Goal: Information Seeking & Learning: Learn about a topic

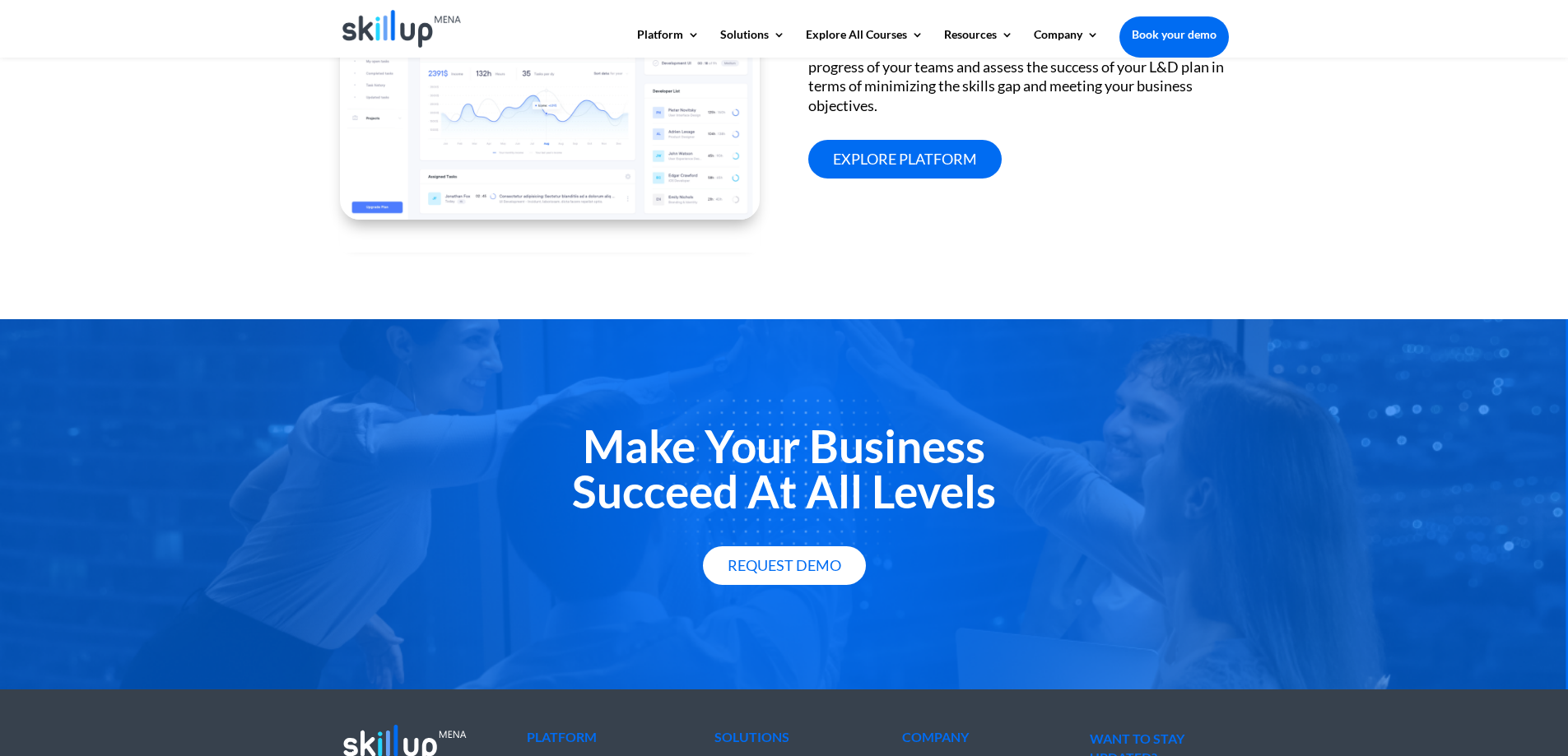
scroll to position [2212, 0]
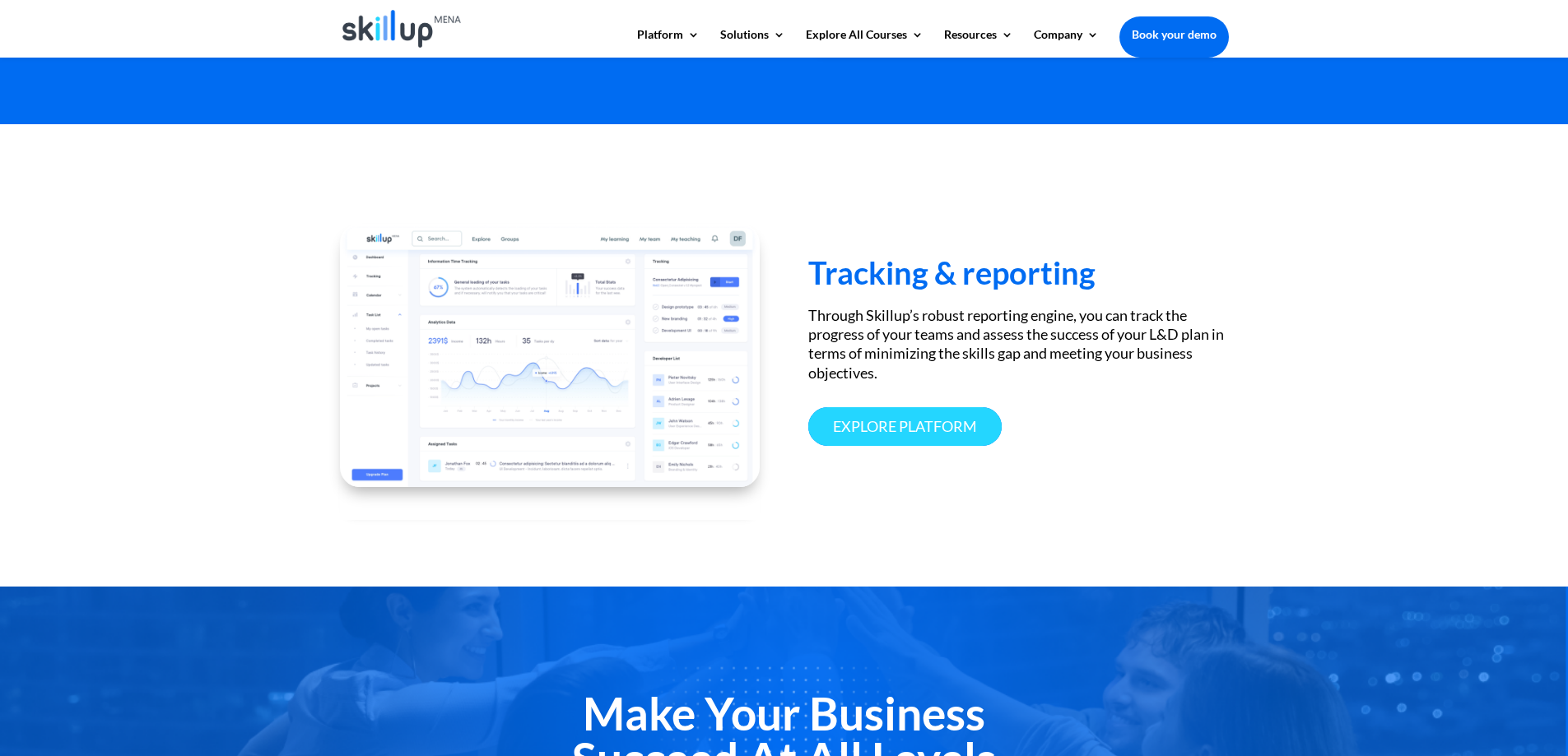
click at [818, 421] on link "Explore platform" at bounding box center [905, 427] width 193 height 39
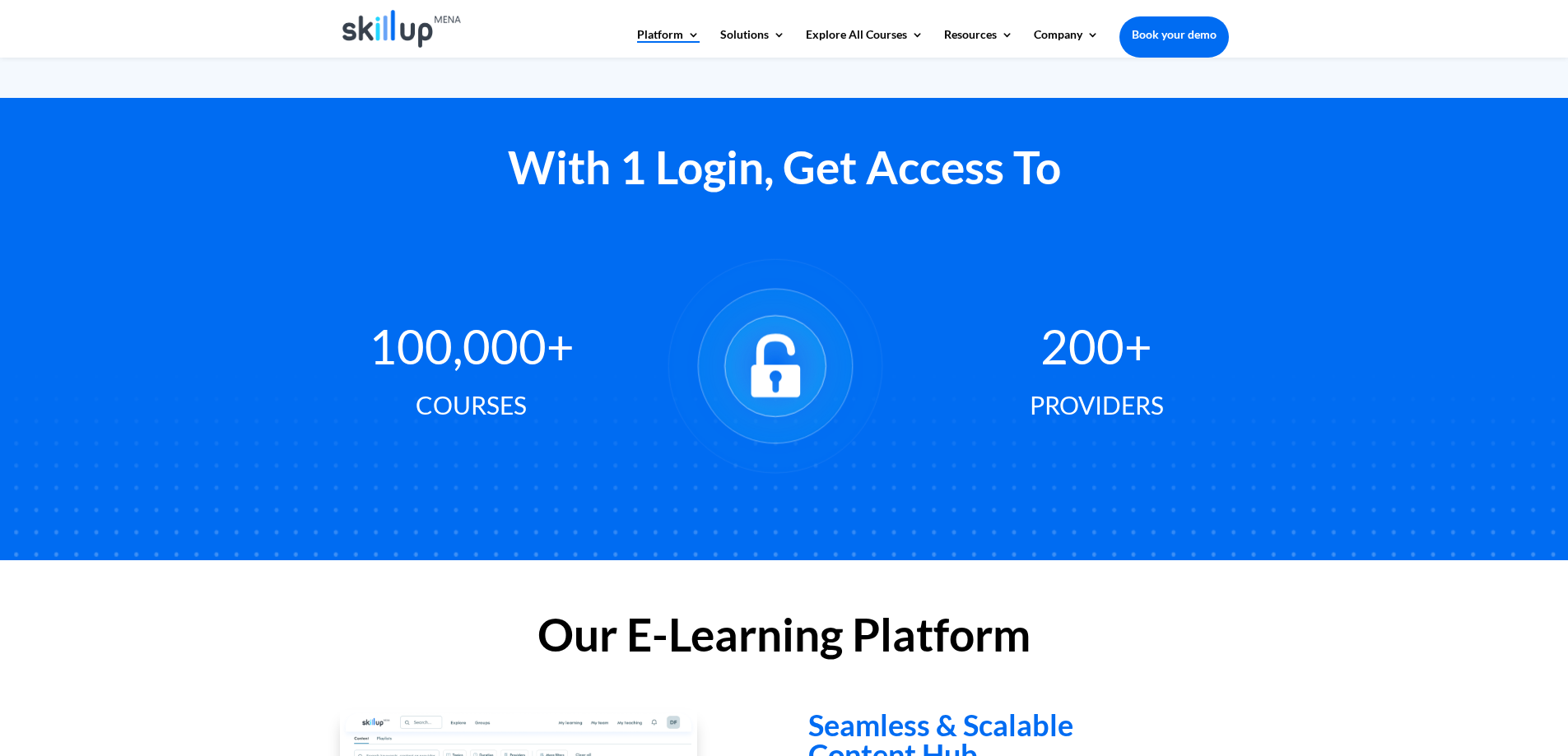
scroll to position [962, 0]
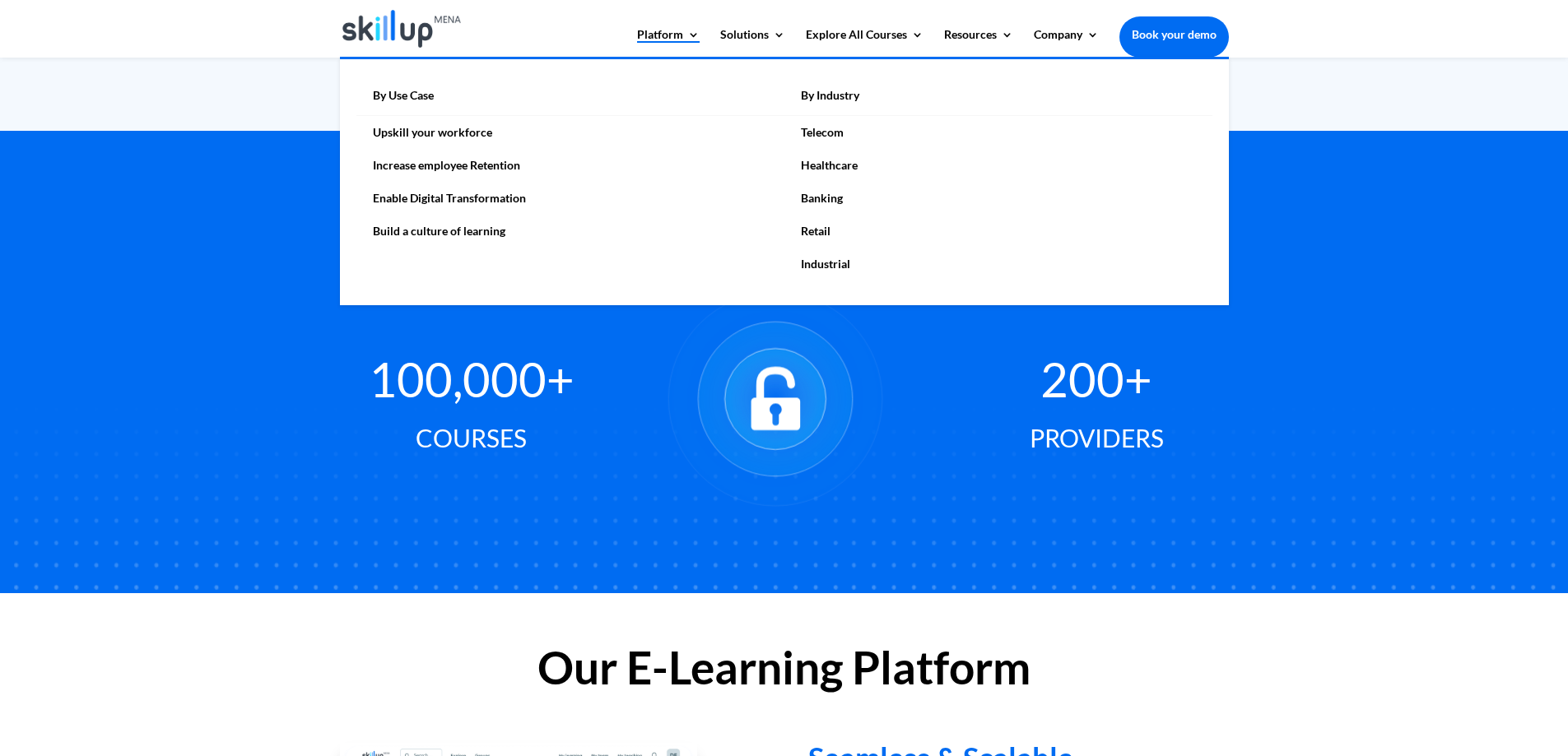
click at [815, 263] on link "Industrial" at bounding box center [998, 264] width 427 height 33
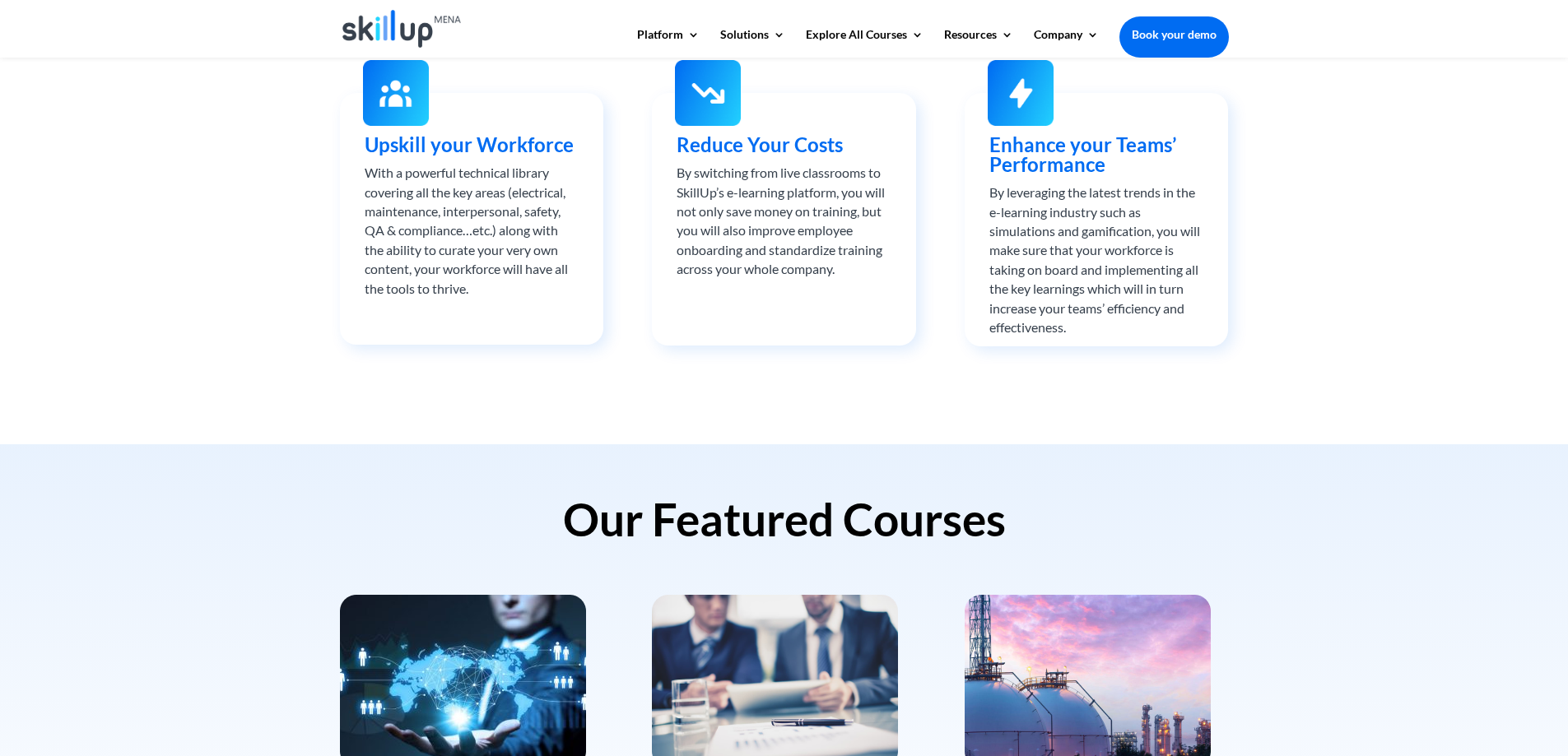
scroll to position [1070, 0]
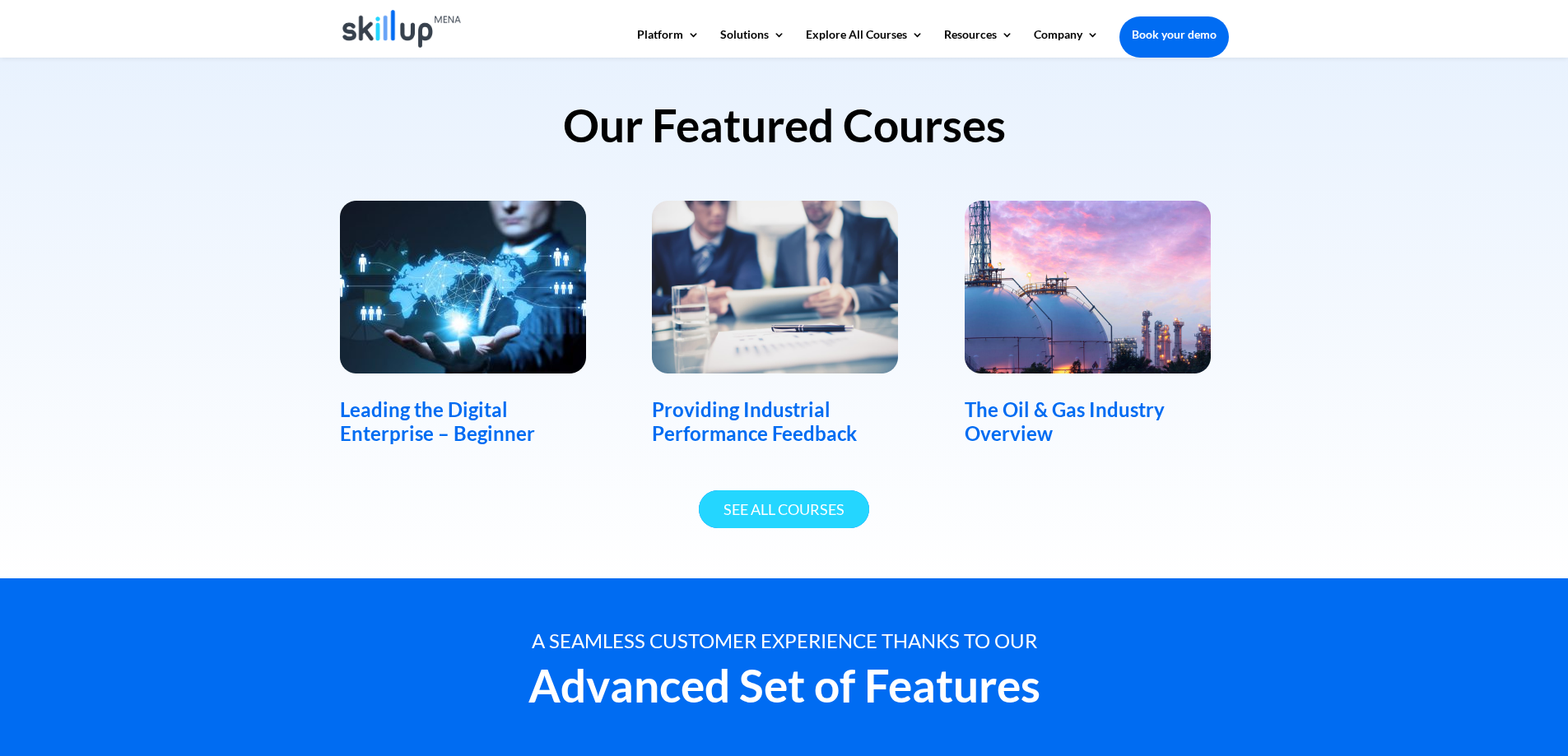
click at [838, 523] on link "See All Courses" at bounding box center [784, 510] width 170 height 39
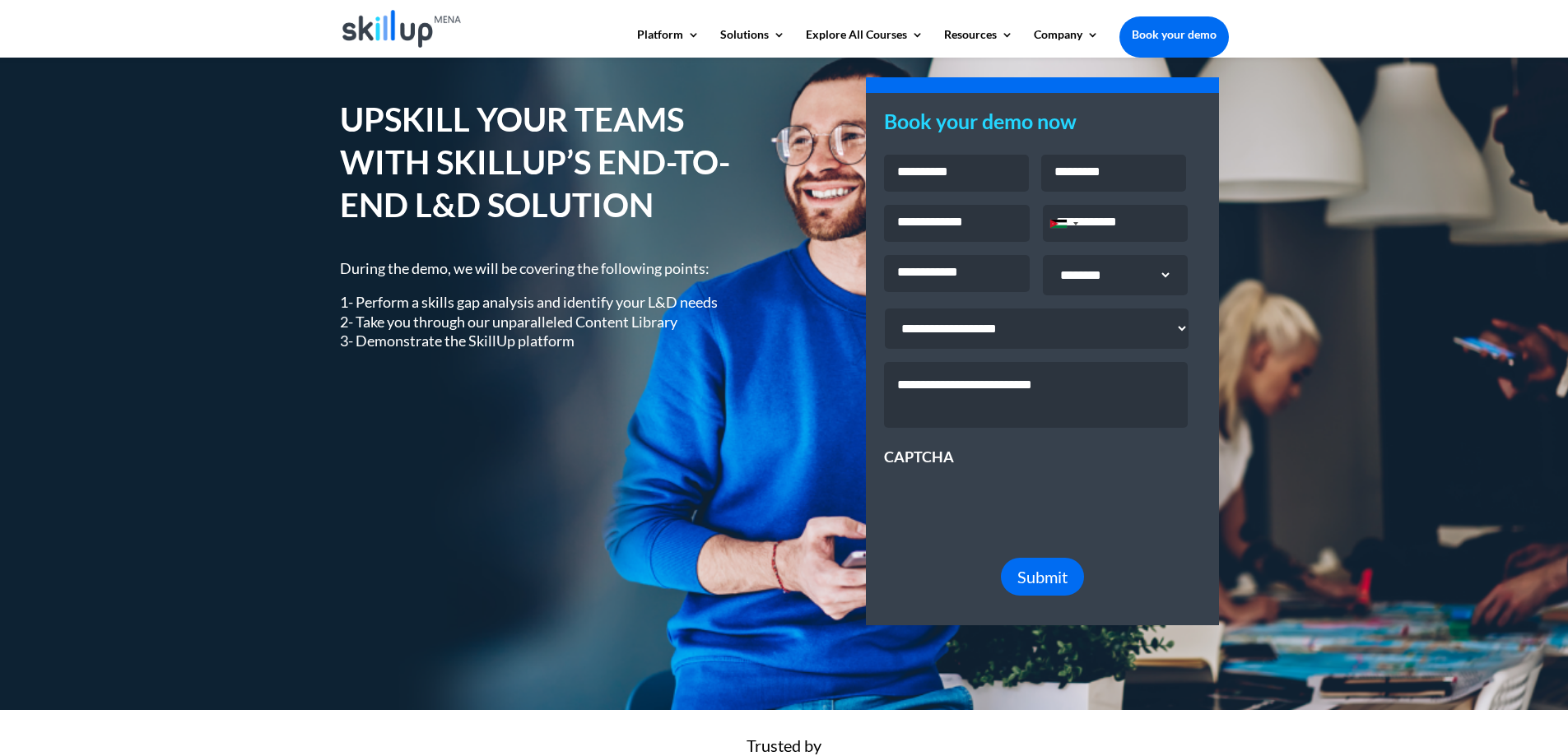
scroll to position [16, 0]
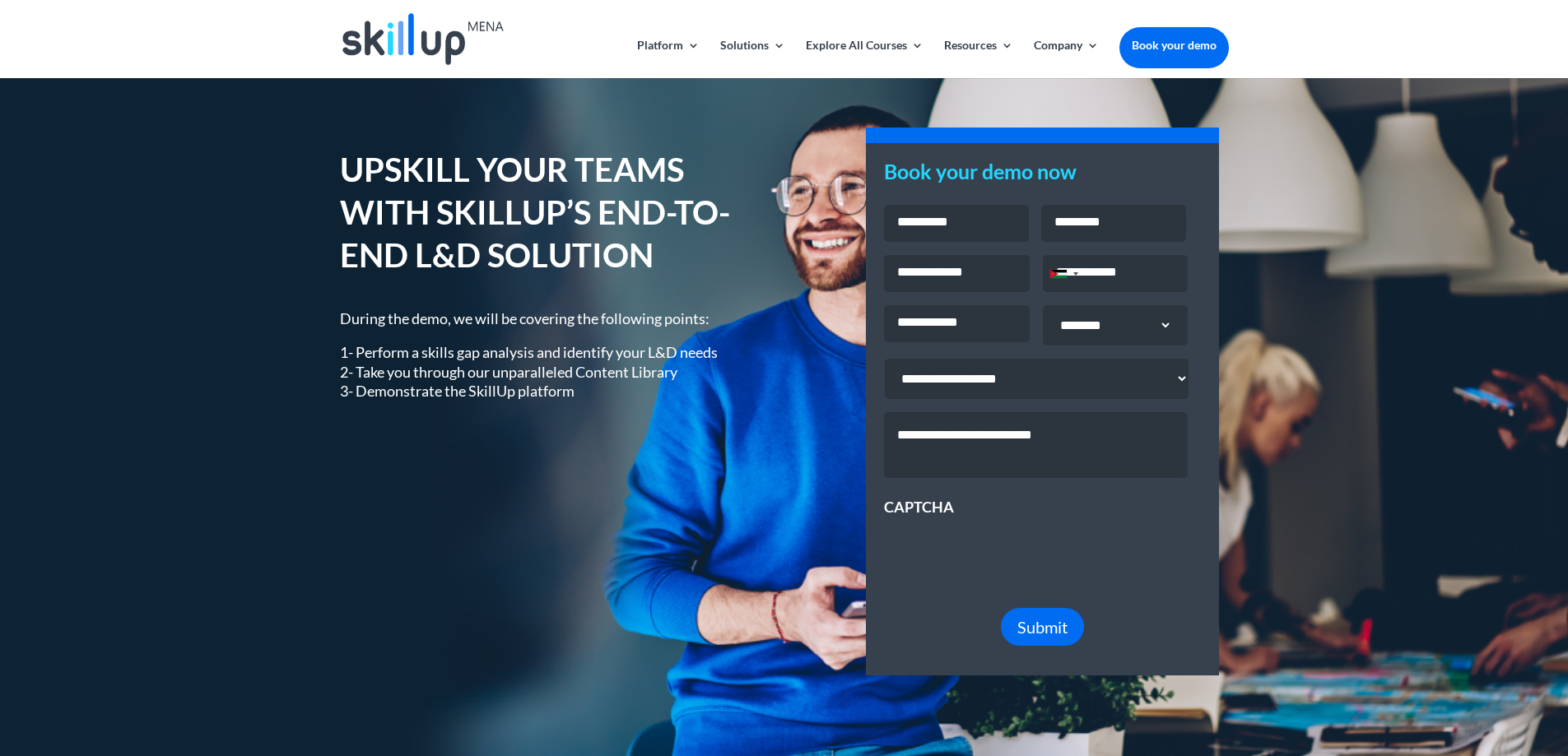
drag, startPoint x: 338, startPoint y: 314, endPoint x: 627, endPoint y: 402, distance: 302.1
click at [627, 402] on div "UPSKILL YOUR TEAMS WITH SKILLUP’S END-TO-END L&D SOLUTION During the demo, we w…" at bounding box center [784, 411] width 1568 height 699
click at [562, 404] on div "UPSKILL YOUR TEAMS WITH SKILLUP’S END-TO-END L&D SOLUTION During the demo, we w…" at bounding box center [550, 286] width 420 height 279
drag, startPoint x: 587, startPoint y: 397, endPoint x: 311, endPoint y: 314, distance: 288.2
click at [311, 314] on div "UPSKILL YOUR TEAMS WITH SKILLUP’S END-TO-END L&D SOLUTION During the demo, we w…" at bounding box center [784, 411] width 1568 height 699
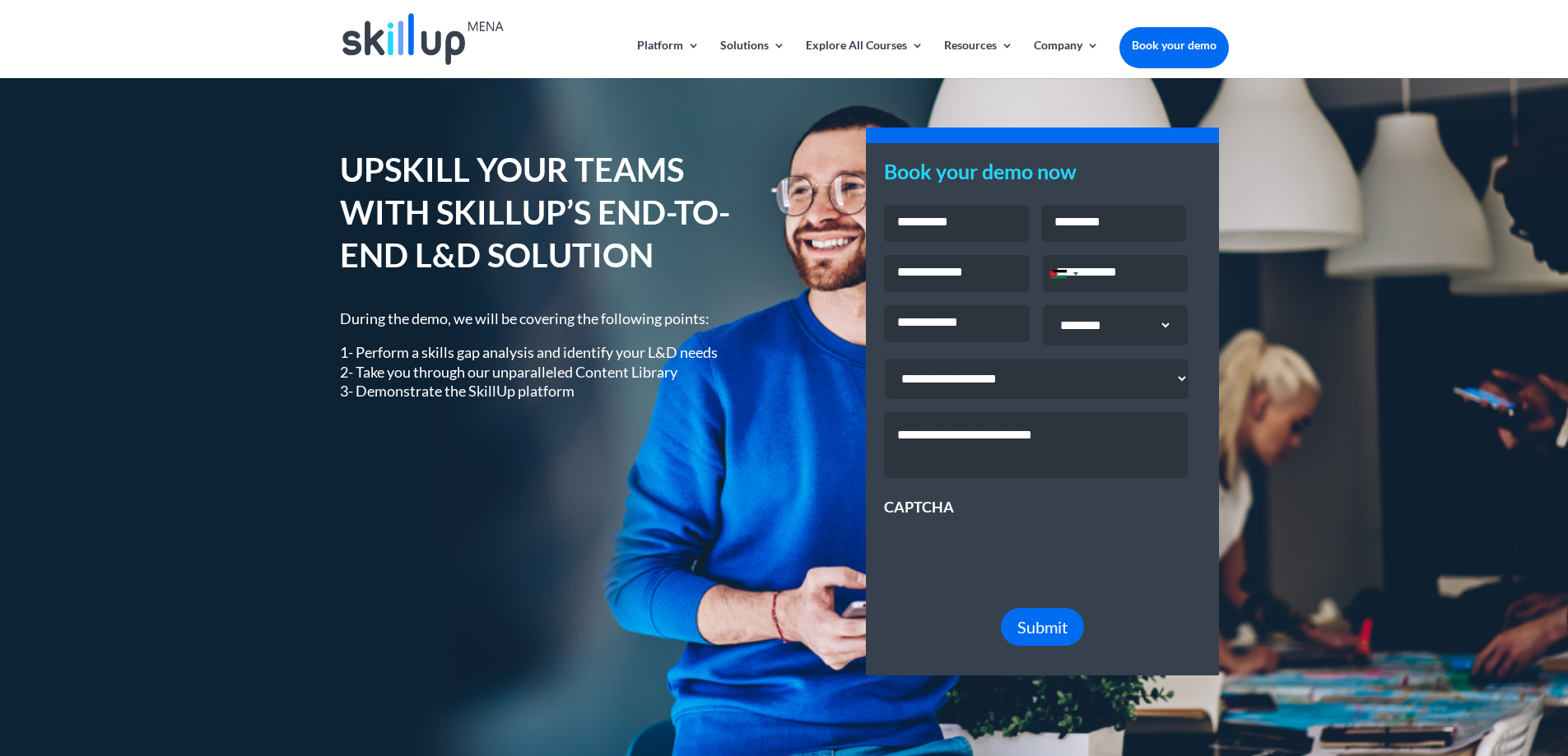
click at [333, 318] on div "UPSKILL YOUR TEAMS WITH SKILLUP’S END-TO-END L&D SOLUTION During the demo, we w…" at bounding box center [784, 411] width 1568 height 699
drag, startPoint x: 336, startPoint y: 316, endPoint x: 582, endPoint y: 401, distance: 260.3
click at [582, 401] on div "UPSKILL YOUR TEAMS WITH SKILLUP’S END-TO-END L&D SOLUTION During the demo, we w…" at bounding box center [784, 411] width 1568 height 699
click at [576, 400] on p "1- Perform a skills gap analysis and identify your L&D needs 2- Take you throug…" at bounding box center [550, 372] width 420 height 58
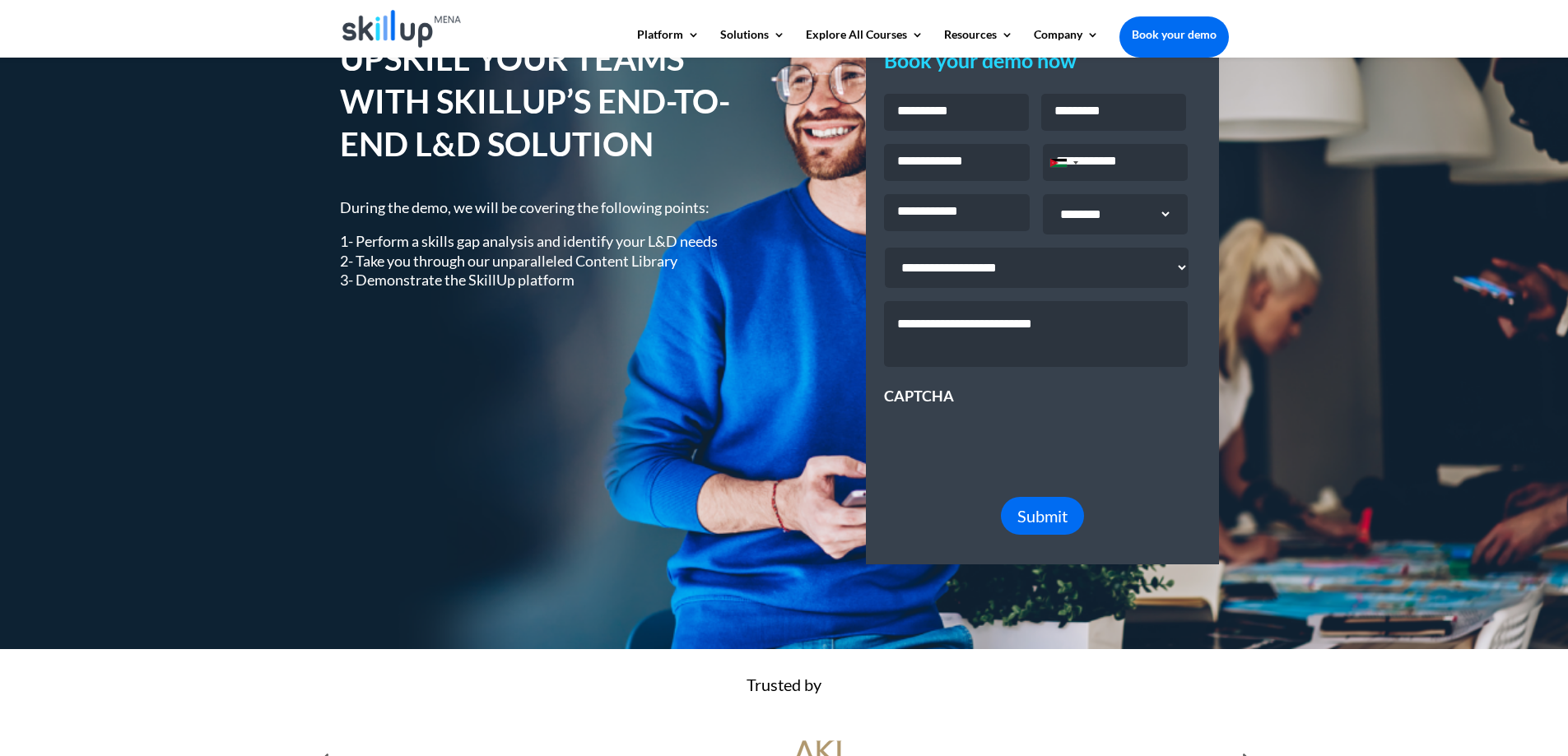
scroll to position [509, 0]
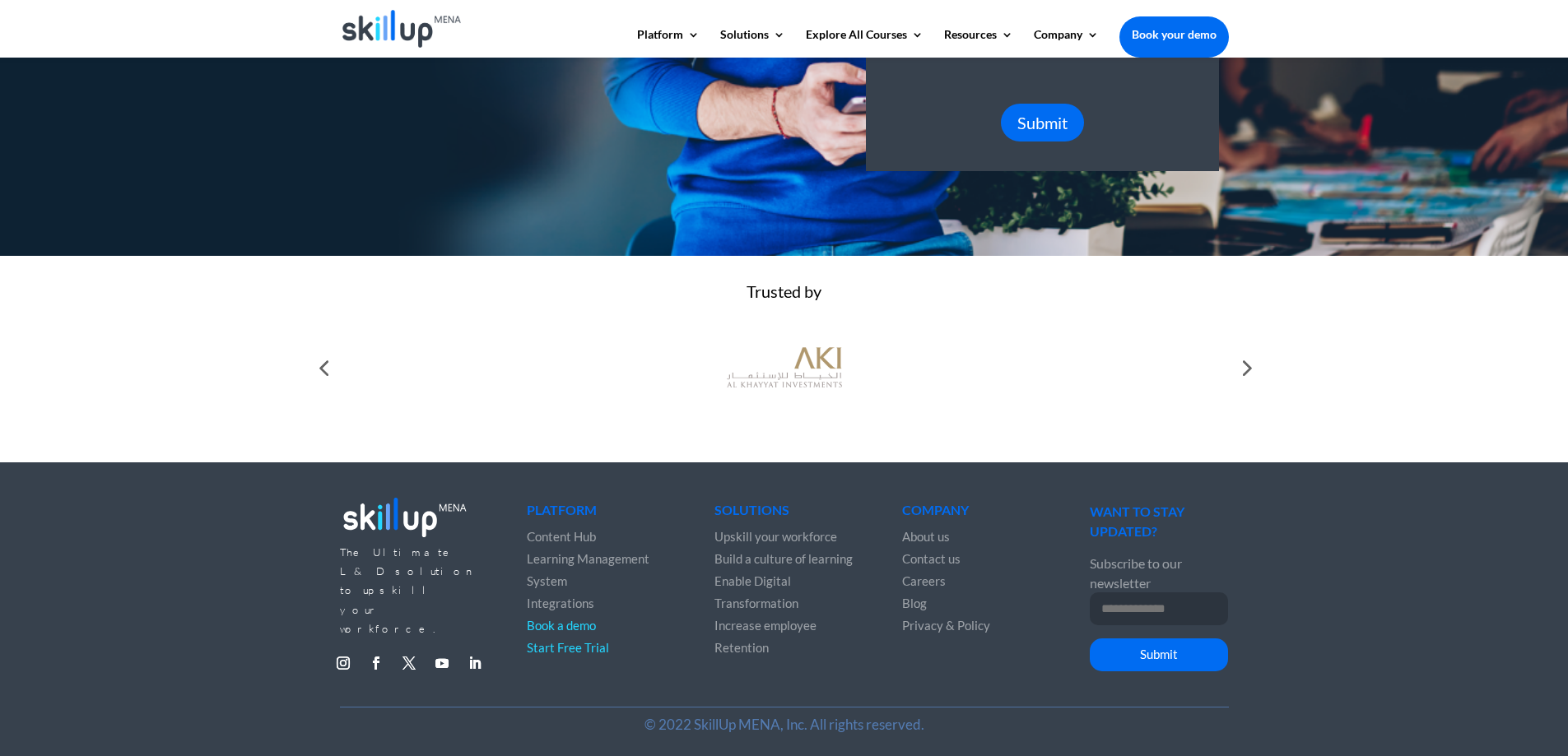
click at [316, 364] on div at bounding box center [323, 367] width 33 height 33
click at [1247, 368] on div at bounding box center [1245, 367] width 33 height 33
click at [805, 378] on img at bounding box center [784, 368] width 115 height 58
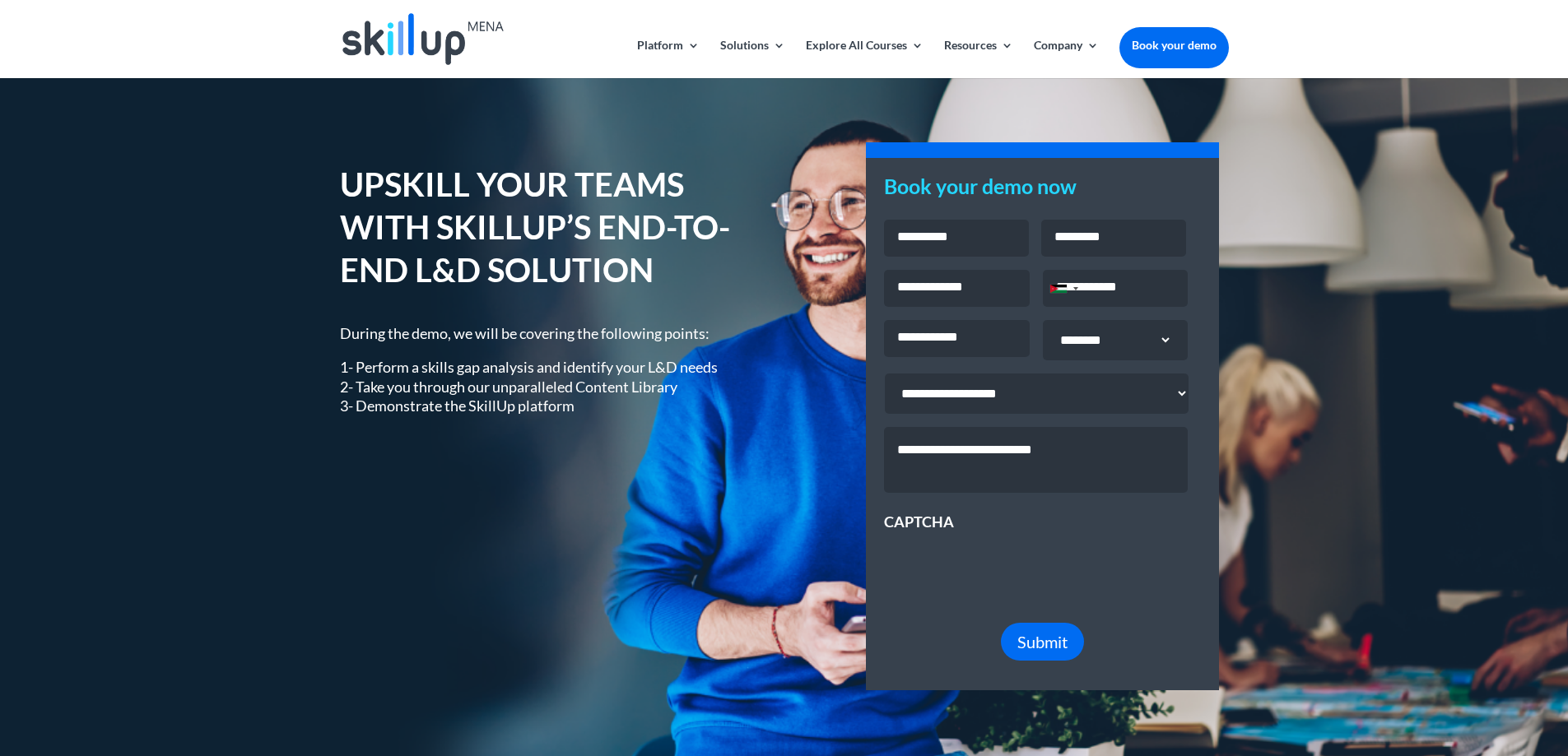
scroll to position [0, 0]
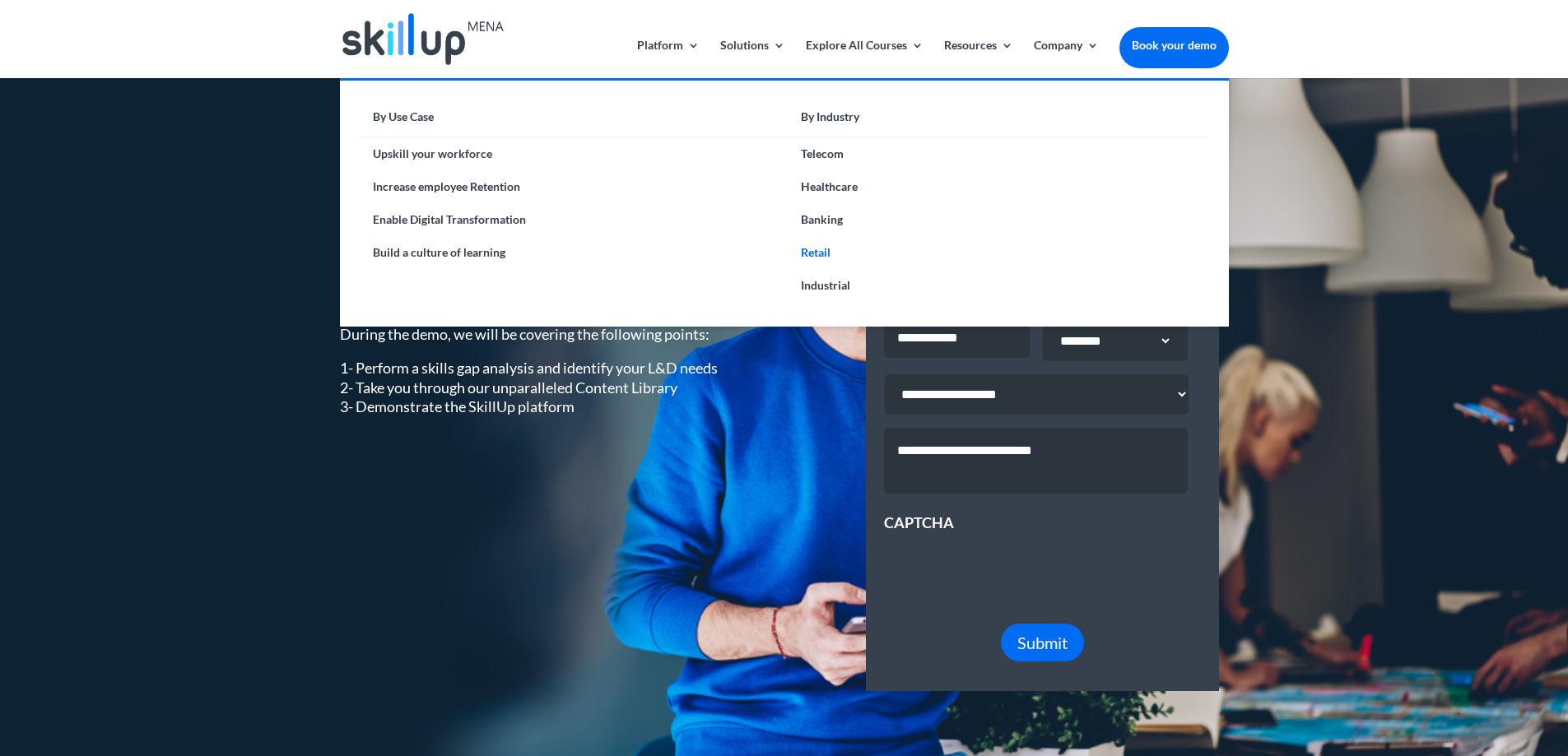
click at [820, 246] on link "Retail" at bounding box center [998, 252] width 427 height 33
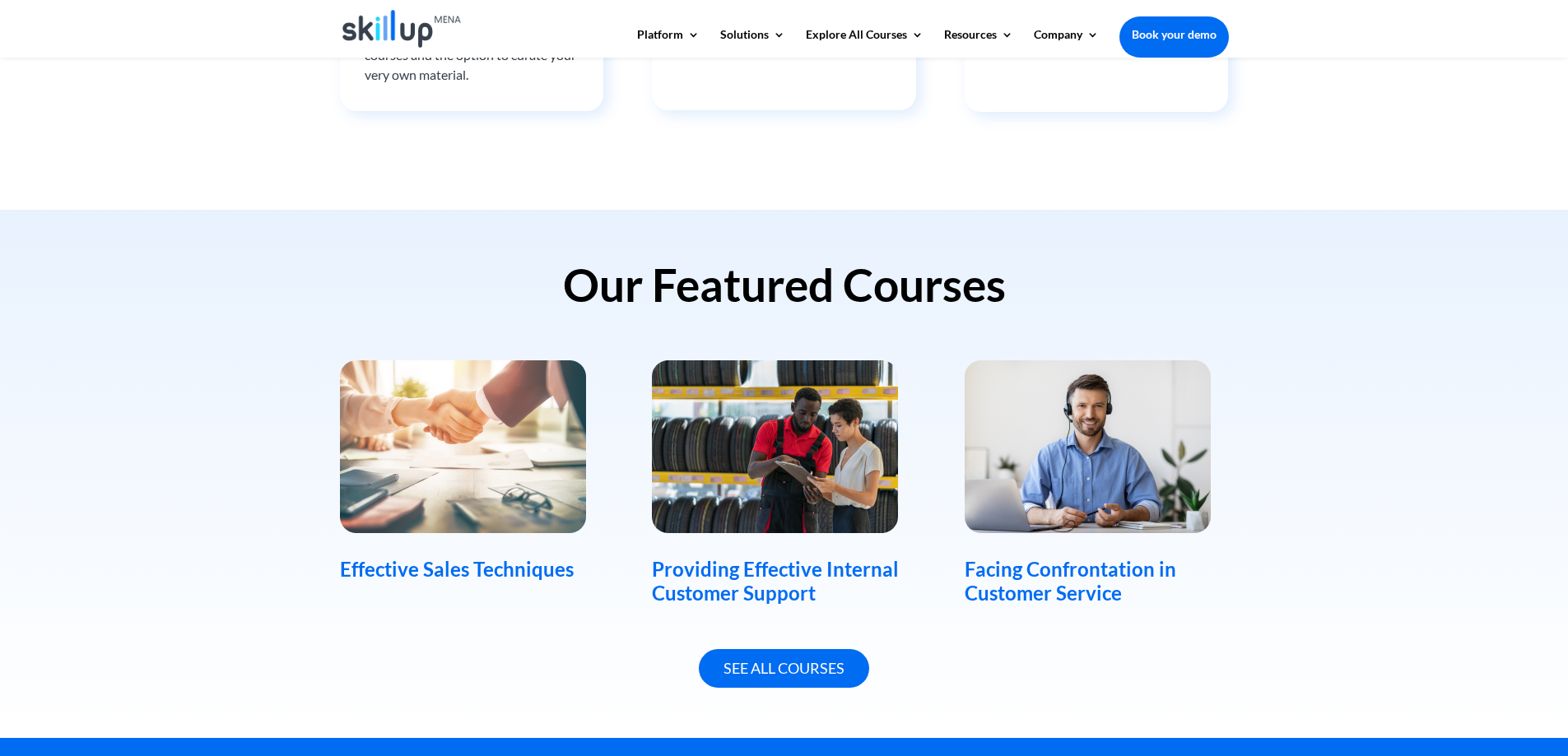
scroll to position [988, 0]
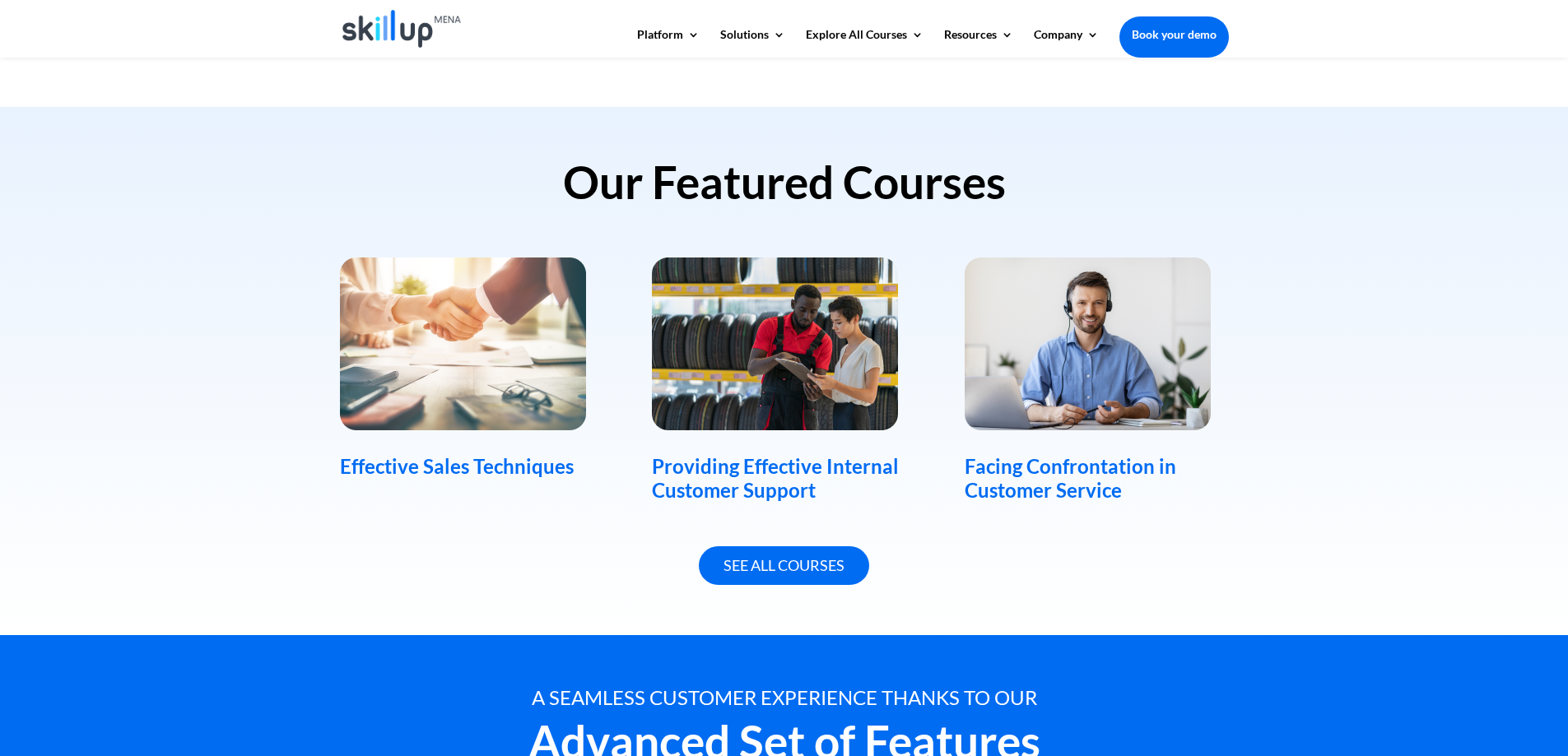
click at [514, 469] on div "Effective Sales Techniques" at bounding box center [472, 467] width 264 height 24
click at [404, 355] on img at bounding box center [463, 344] width 246 height 173
click at [787, 582] on link "See All Courses" at bounding box center [784, 566] width 170 height 39
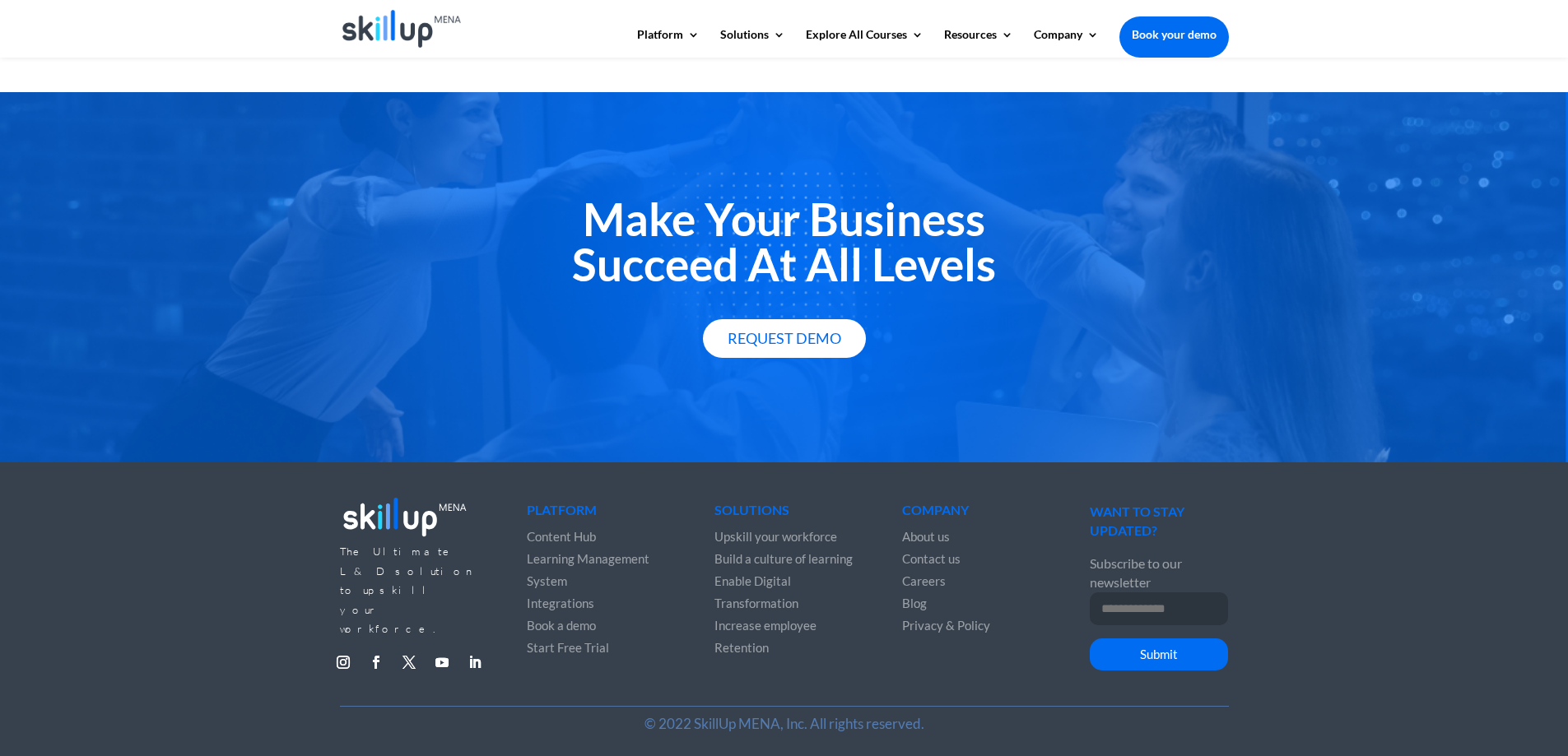
scroll to position [2726, 0]
